Goal: Information Seeking & Learning: Learn about a topic

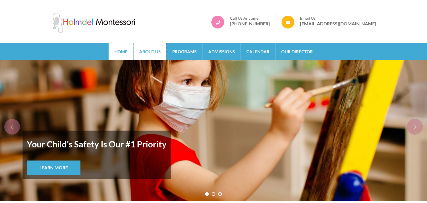
click at [156, 52] on link "About Us" at bounding box center [149, 51] width 33 height 17
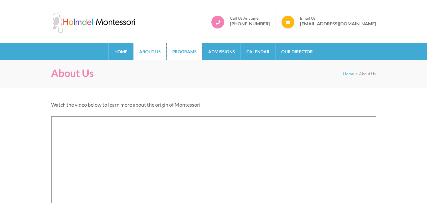
click at [181, 53] on link "Programs" at bounding box center [185, 51] width 36 height 17
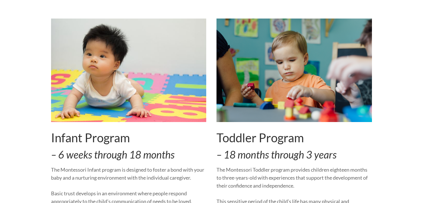
scroll to position [92, 0]
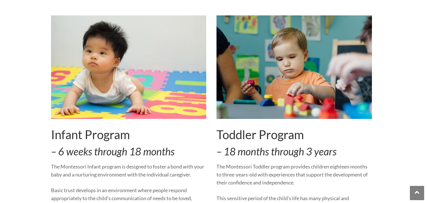
click at [150, 79] on img at bounding box center [128, 66] width 155 height 103
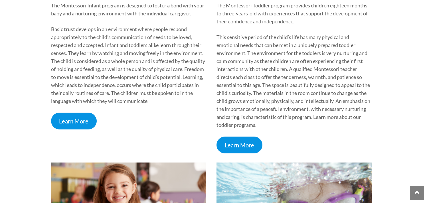
scroll to position [281, 0]
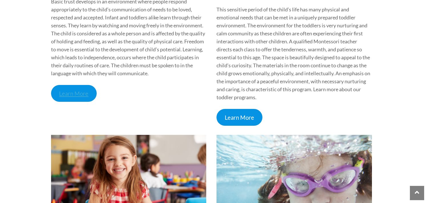
click at [70, 88] on link "Learn More" at bounding box center [74, 93] width 46 height 17
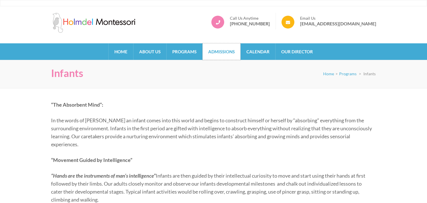
click at [223, 51] on link "Admissions" at bounding box center [221, 51] width 38 height 17
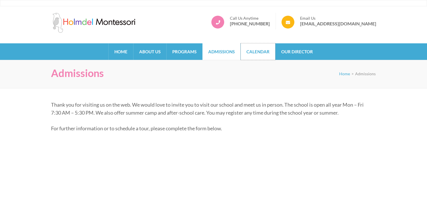
click at [265, 55] on link "Calendar" at bounding box center [258, 51] width 34 height 17
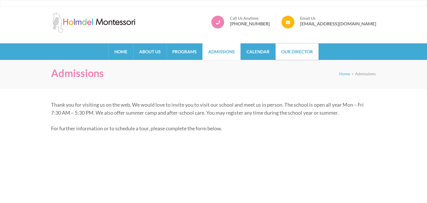
click at [298, 48] on link "Our Director" at bounding box center [296, 51] width 43 height 17
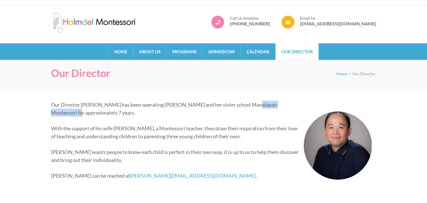
copy p "Manalapan Montessori"
drag, startPoint x: 303, startPoint y: 107, endPoint x: 247, endPoint y: 106, distance: 55.9
click at [247, 106] on p "Our Director Alex Chiang has been operating Holmdel Montessori and her sister s…" at bounding box center [211, 109] width 321 height 16
